Goal: Check status

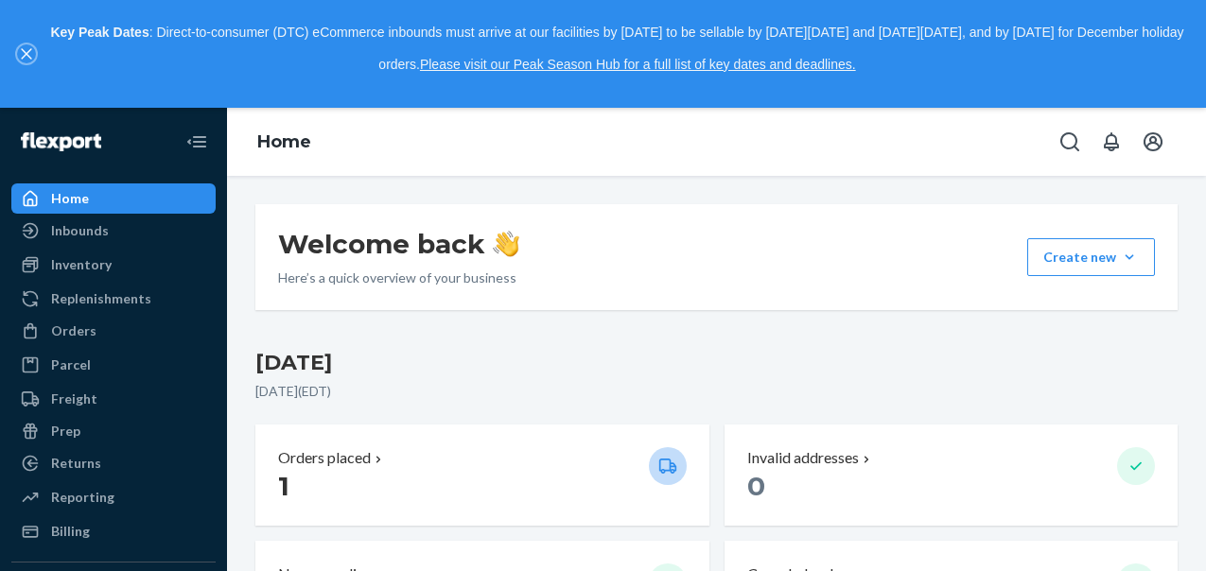
click at [26, 49] on icon "close," at bounding box center [26, 53] width 11 height 11
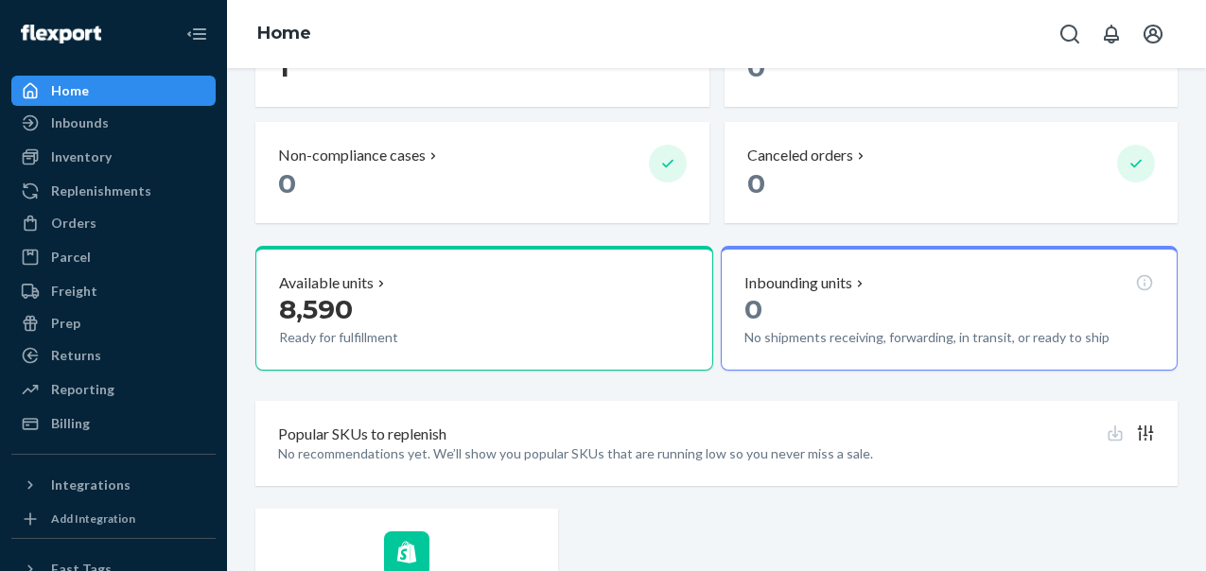
scroll to position [307, 0]
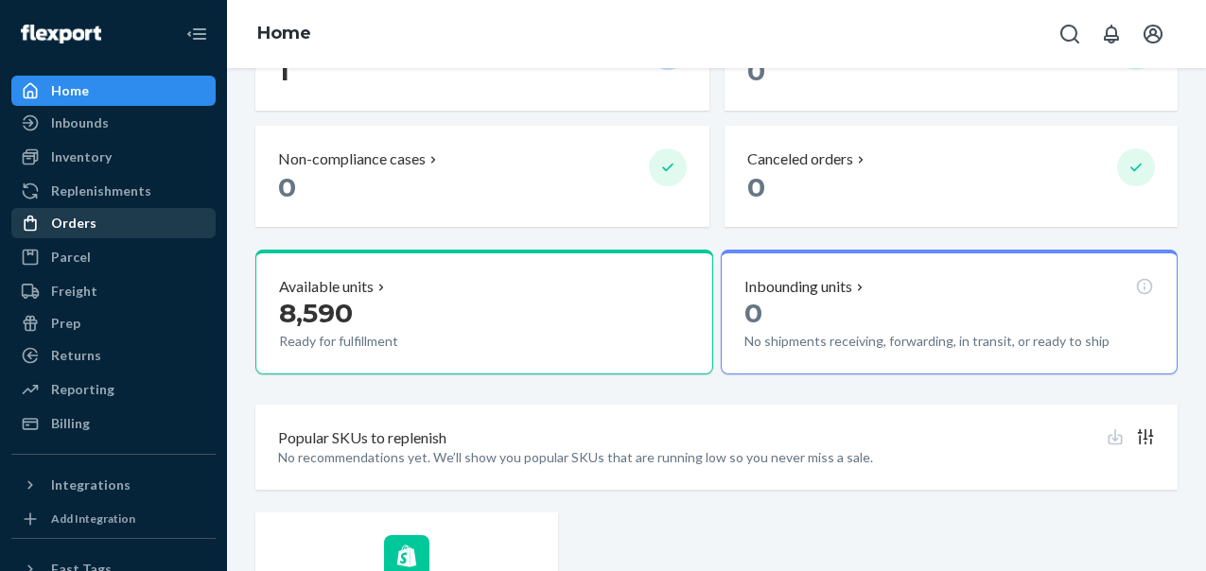
click at [95, 218] on div "Orders" at bounding box center [113, 223] width 201 height 26
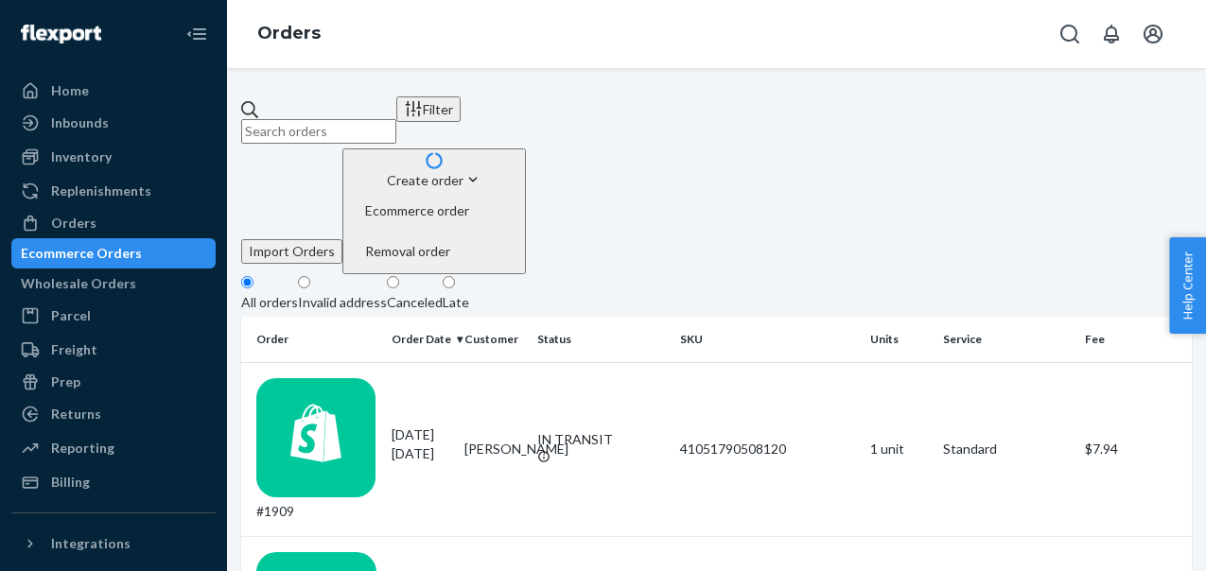
click at [396, 119] on input "text" at bounding box center [318, 131] width 155 height 25
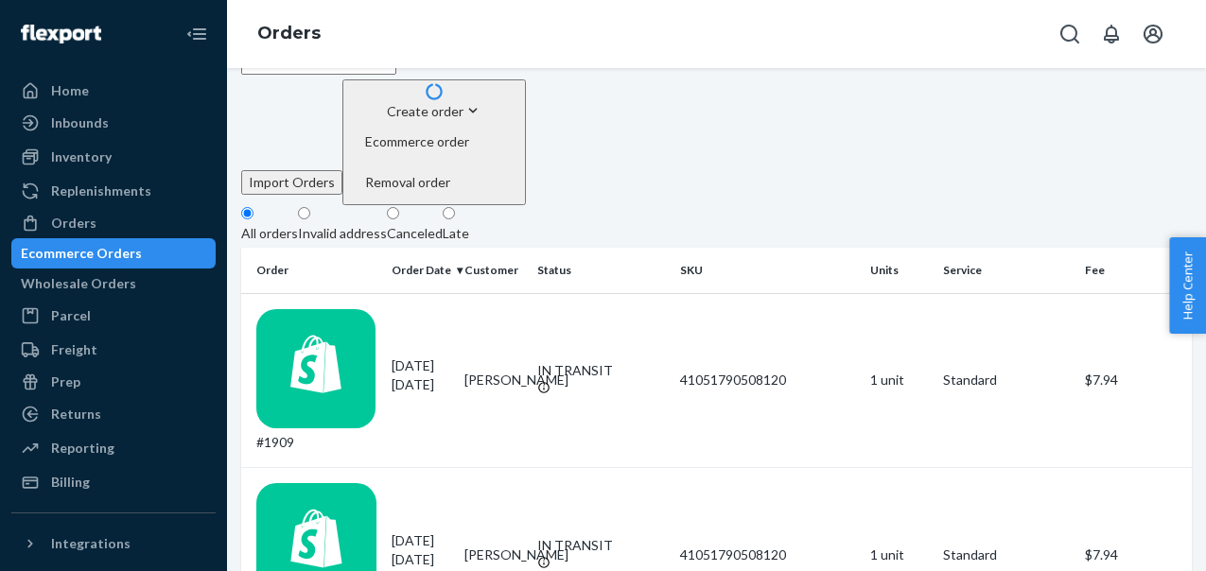
scroll to position [66, 0]
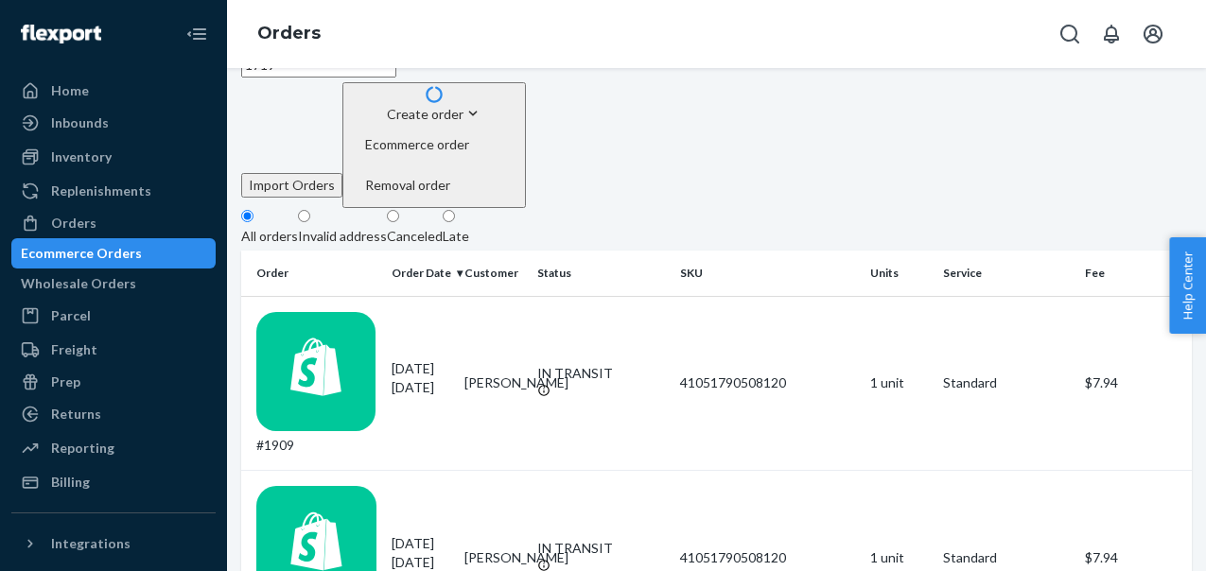
type input "1719"
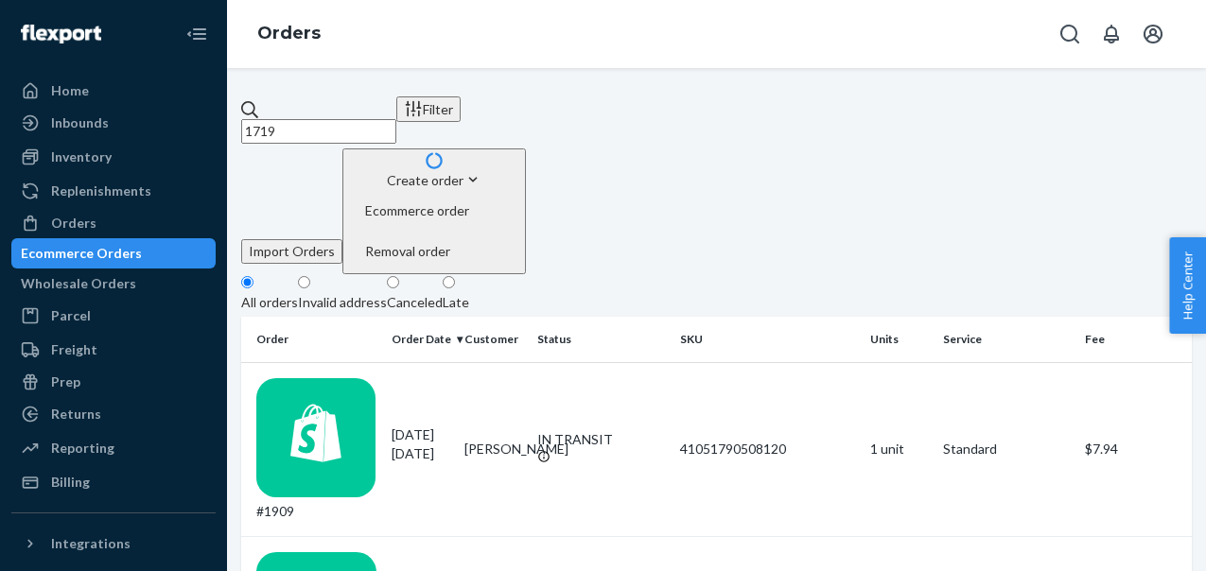
click at [387, 293] on div "Invalid address" at bounding box center [342, 302] width 89 height 19
click at [310, 276] on input "Invalid address" at bounding box center [304, 282] width 12 height 12
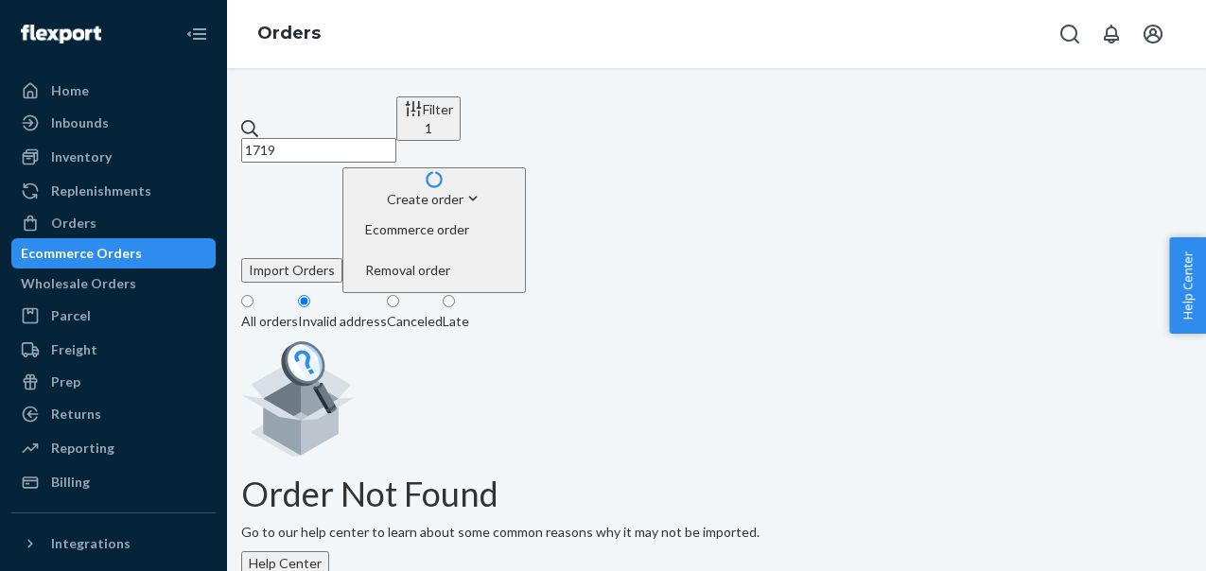
click at [298, 312] on div "All orders" at bounding box center [269, 321] width 57 height 19
click at [254, 295] on input "All orders" at bounding box center [247, 301] width 12 height 12
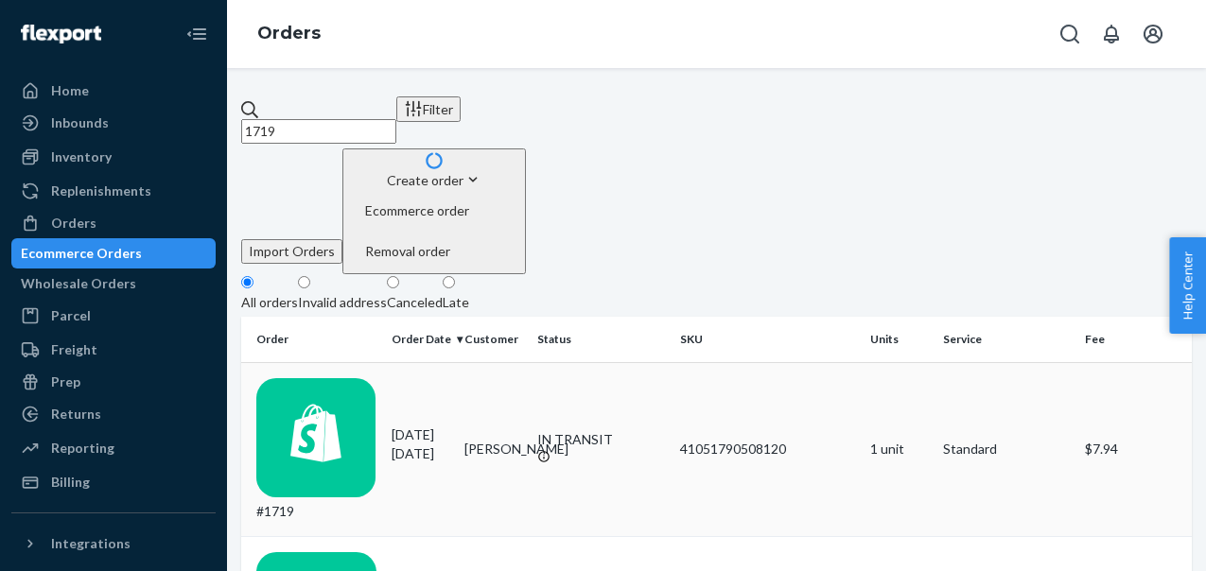
click at [521, 362] on td "[PERSON_NAME]" at bounding box center [493, 449] width 73 height 175
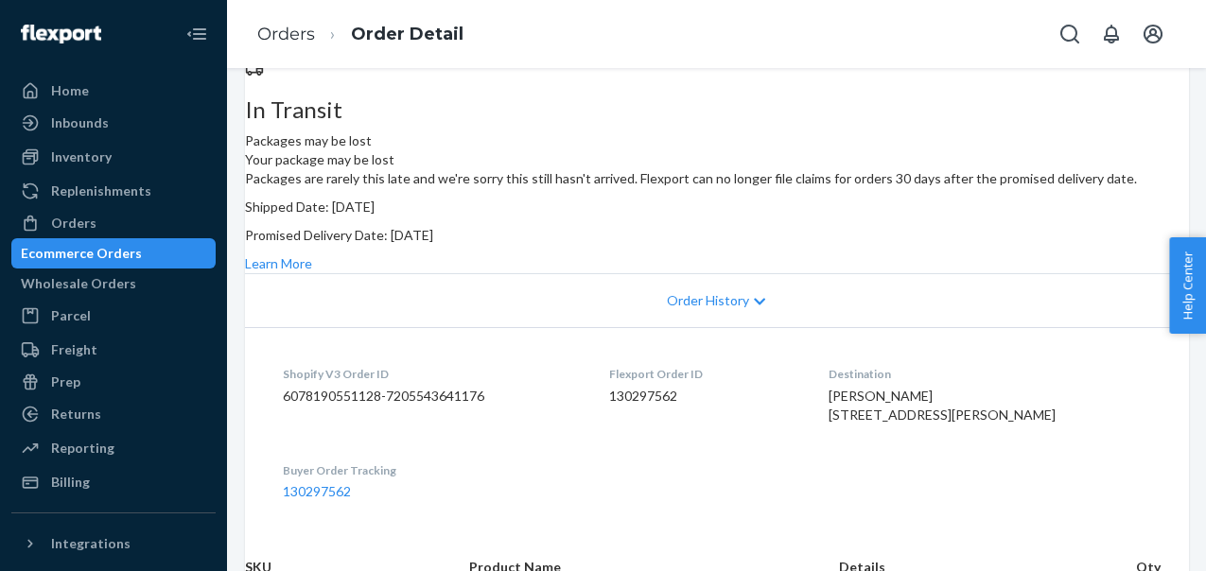
scroll to position [255, 0]
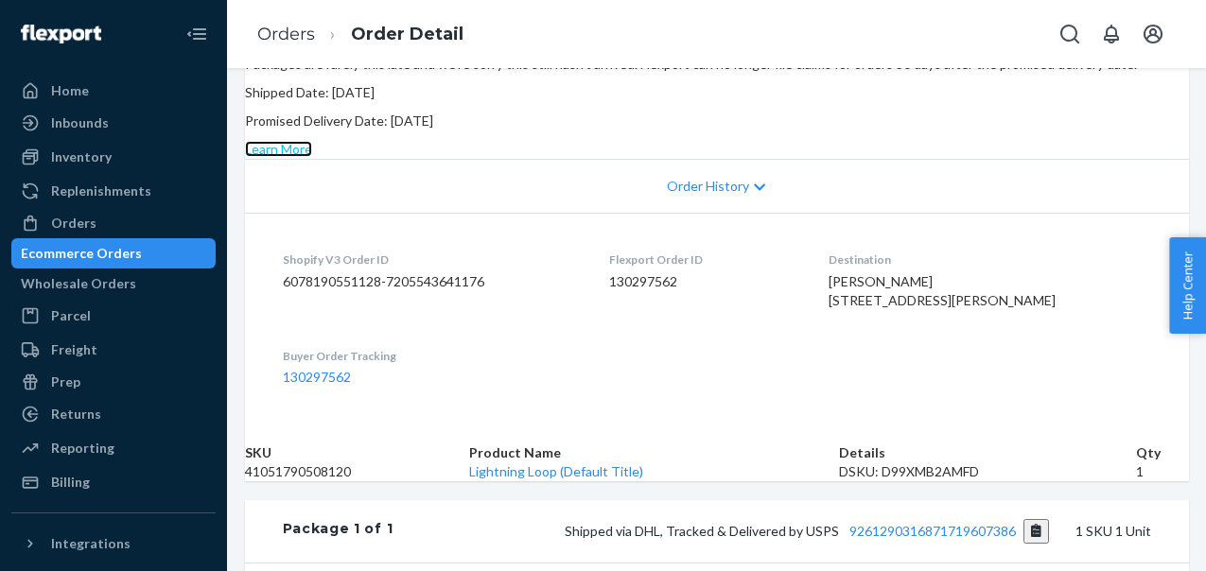
click at [312, 157] on link "Learn More" at bounding box center [278, 149] width 67 height 16
